Goal: Navigation & Orientation: Find specific page/section

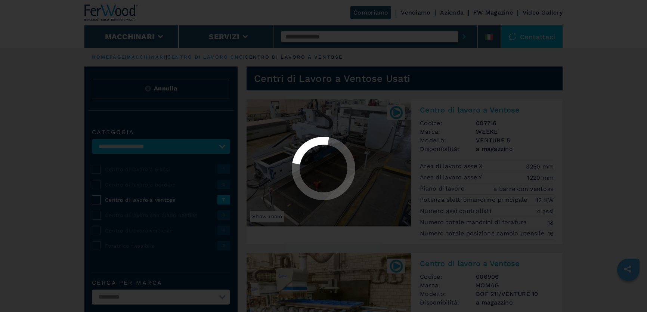
select select "**********"
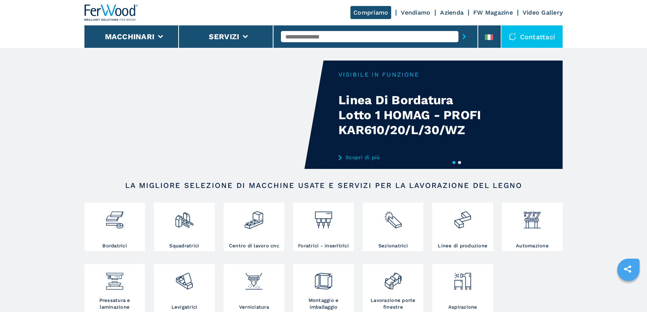
click at [408, 13] on link "Vendiamo" at bounding box center [416, 12] width 30 height 7
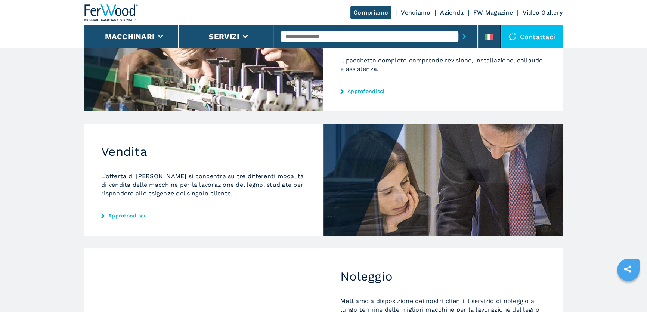
scroll to position [272, 0]
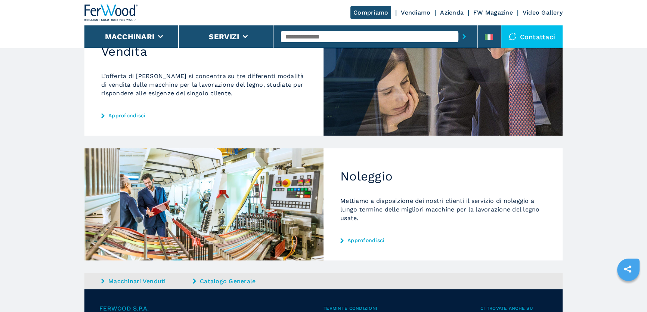
click at [99, 113] on div "Vendita L’offerta di [PERSON_NAME] si concentra su tre differenti modalità di v…" at bounding box center [203, 80] width 239 height 112
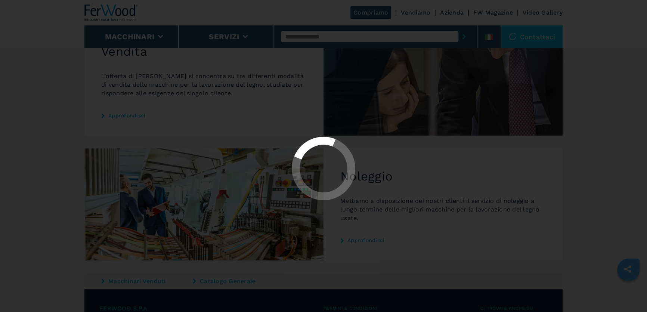
click at [108, 113] on div at bounding box center [323, 156] width 647 height 312
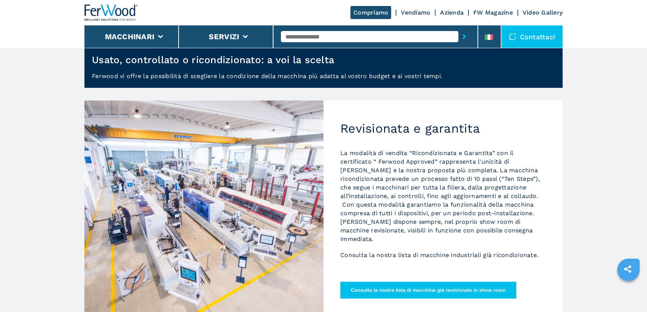
scroll to position [68, 0]
